Goal: Transaction & Acquisition: Obtain resource

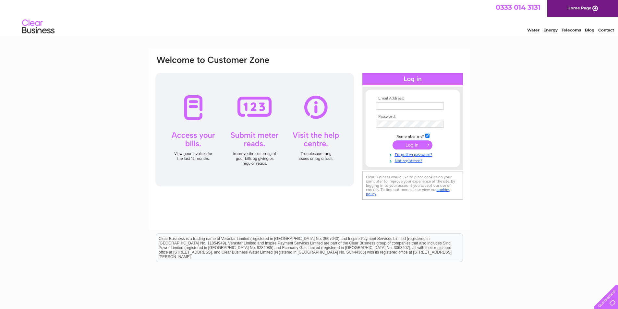
type input "[PERSON_NAME][EMAIL_ADDRESS][DOMAIN_NAME]"
click at [405, 143] on input "submit" at bounding box center [412, 144] width 40 height 9
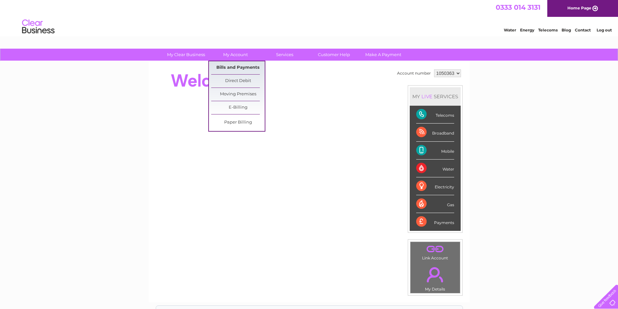
click at [241, 65] on link "Bills and Payments" at bounding box center [238, 67] width 54 height 13
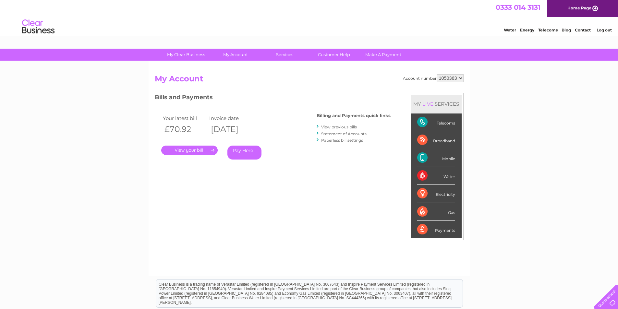
click at [206, 150] on link "." at bounding box center [189, 150] width 56 height 9
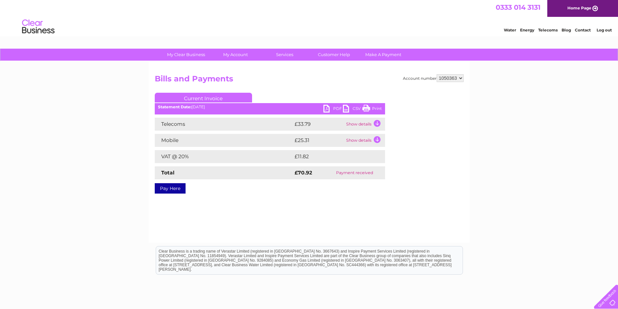
click at [337, 109] on link "PDF" at bounding box center [332, 109] width 19 height 9
click at [450, 77] on select "1050363 1061779" at bounding box center [449, 78] width 27 height 8
select select "1061779"
click at [436, 74] on select "1050363 1061779" at bounding box center [449, 78] width 27 height 8
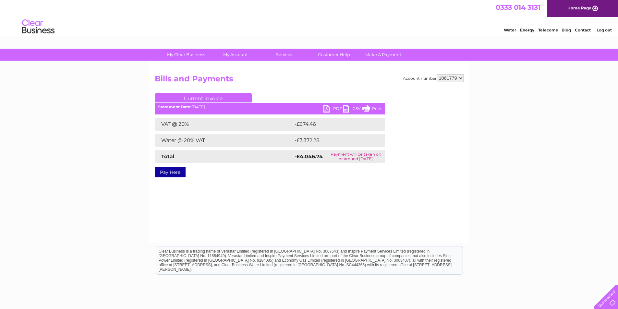
click at [334, 108] on link "PDF" at bounding box center [332, 109] width 19 height 9
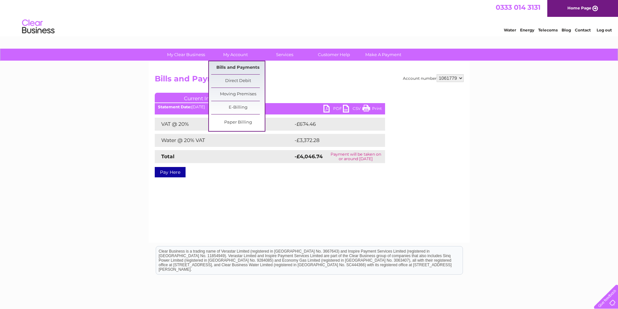
click at [235, 67] on link "Bills and Payments" at bounding box center [238, 67] width 54 height 13
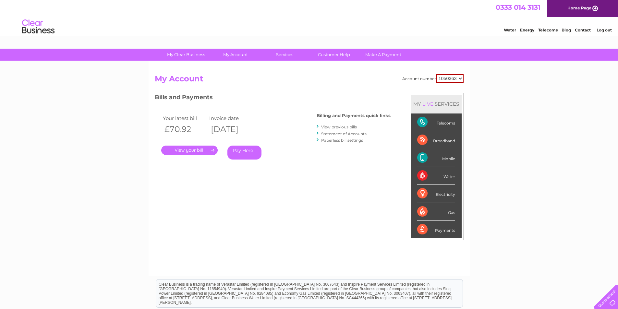
click at [333, 127] on link "View previous bills" at bounding box center [339, 127] width 36 height 5
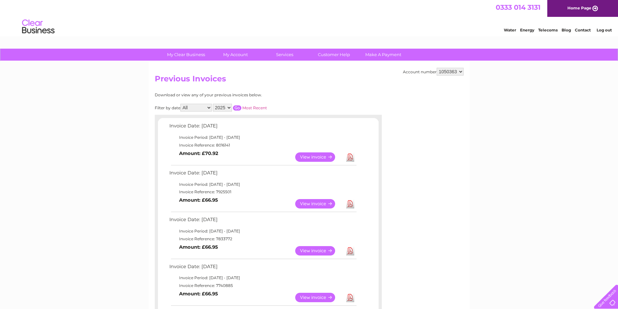
click at [449, 70] on select "1050363 1061779" at bounding box center [449, 72] width 27 height 8
select select "1061779"
click at [436, 68] on select "1050363 1061779" at bounding box center [449, 72] width 27 height 8
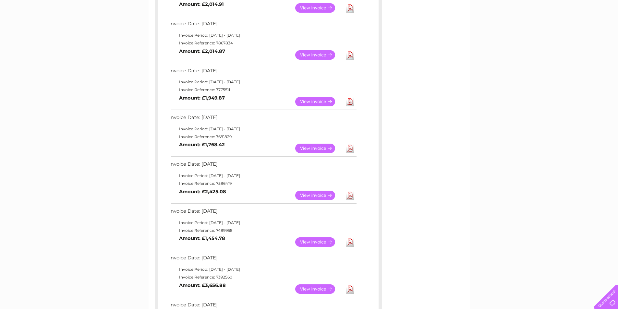
scroll to position [227, 0]
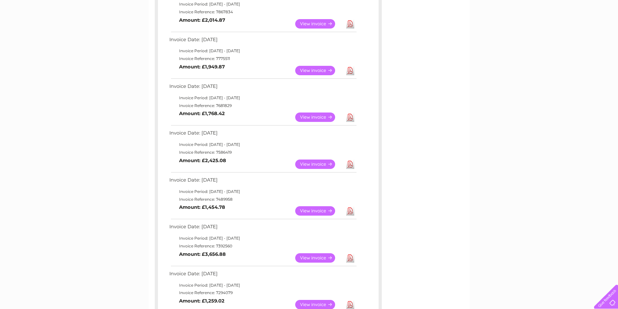
click at [318, 163] on link "View" at bounding box center [319, 164] width 48 height 9
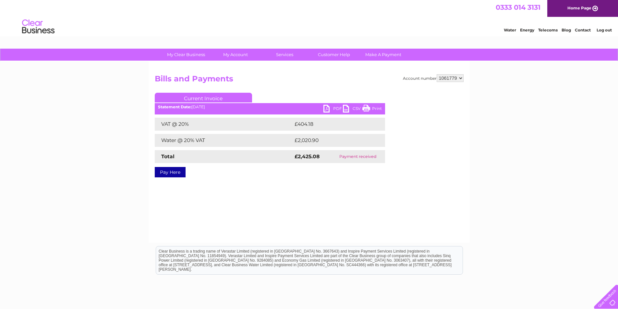
drag, startPoint x: 329, startPoint y: 110, endPoint x: 311, endPoint y: 132, distance: 28.1
click at [328, 110] on link "PDF" at bounding box center [332, 109] width 19 height 9
click at [260, 204] on div "Account number 1050363 1061779 Bills and Payments Current Invoice PDF CSV Print" at bounding box center [309, 152] width 321 height 182
click at [331, 51] on link "Customer Help" at bounding box center [334, 55] width 54 height 12
